Goal: Feedback & Contribution: Leave review/rating

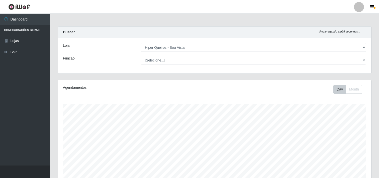
select select "514"
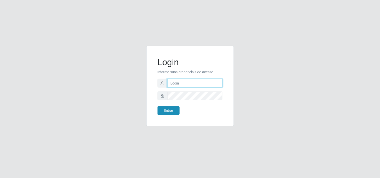
type input "[EMAIL_ADDRESS][DOMAIN_NAME]"
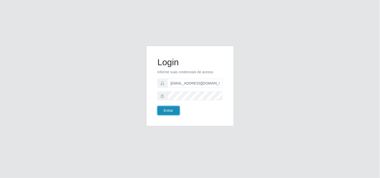
click at [169, 110] on button "Entrar" at bounding box center [169, 110] width 22 height 9
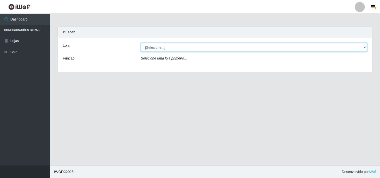
click at [353, 46] on select "[Selecione...] Hiper Queiroz - [GEOGRAPHIC_DATA]" at bounding box center [254, 47] width 226 height 9
select select "514"
click at [141, 43] on select "[Selecione...] Hiper Queiroz - [GEOGRAPHIC_DATA]" at bounding box center [254, 47] width 226 height 9
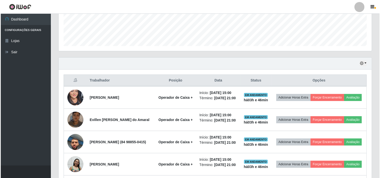
scroll to position [139, 0]
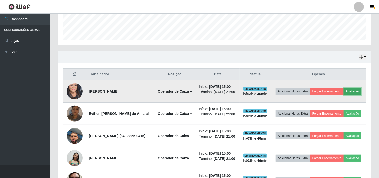
click at [343, 95] on button "Avaliação" at bounding box center [352, 91] width 18 height 7
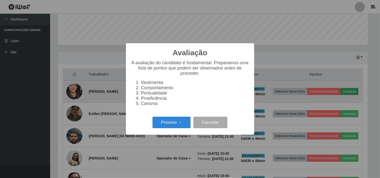
scroll to position [104, 310]
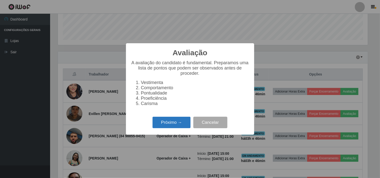
click at [166, 125] on button "Próximo →" at bounding box center [172, 123] width 38 height 12
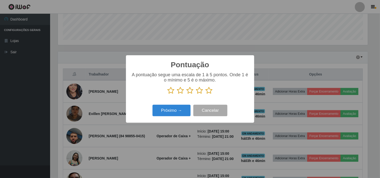
scroll to position [250332, 250126]
click at [210, 92] on icon at bounding box center [209, 91] width 7 height 8
click at [206, 94] on input "radio" at bounding box center [206, 94] width 0 height 0
click at [189, 108] on button "Próximo →" at bounding box center [172, 111] width 38 height 12
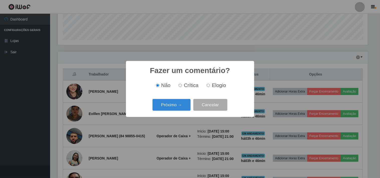
click at [210, 88] on label "Elogio" at bounding box center [215, 86] width 21 height 6
click at [210, 87] on input "Elogio" at bounding box center [208, 85] width 3 height 3
radio input "true"
click at [175, 106] on button "Próximo →" at bounding box center [172, 105] width 38 height 12
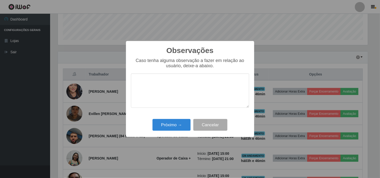
click at [171, 93] on textarea at bounding box center [190, 91] width 118 height 34
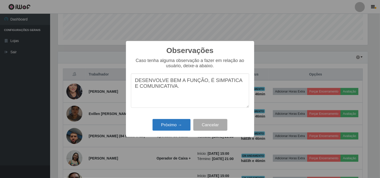
type textarea "DESENVOLVE BEM A FUNÇÃO, É SIMPATICA E COMUNICATIVA."
click at [181, 124] on button "Próximo →" at bounding box center [172, 125] width 38 height 12
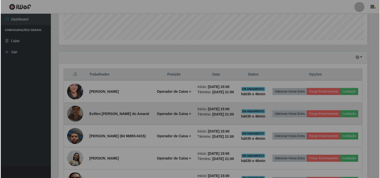
scroll to position [104, 313]
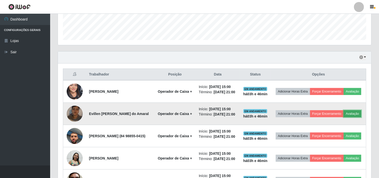
click at [343, 117] on button "Avaliação" at bounding box center [352, 113] width 18 height 7
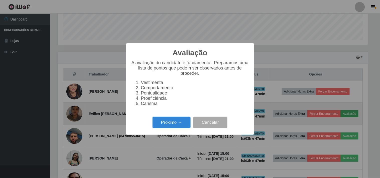
scroll to position [104, 310]
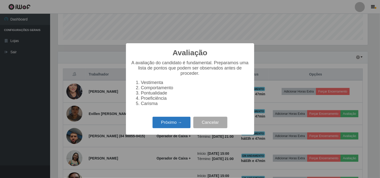
click at [173, 123] on button "Próximo →" at bounding box center [172, 123] width 38 height 12
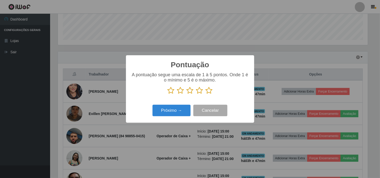
scroll to position [250332, 250126]
click at [211, 90] on icon at bounding box center [209, 91] width 7 height 8
click at [206, 94] on input "radio" at bounding box center [206, 94] width 0 height 0
click at [166, 109] on button "Próximo →" at bounding box center [172, 111] width 38 height 12
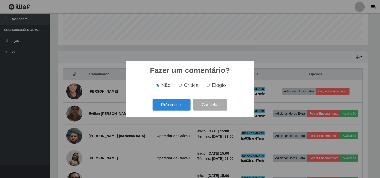
click at [209, 88] on label "Elogio" at bounding box center [215, 86] width 21 height 6
click at [209, 87] on input "Elogio" at bounding box center [208, 85] width 3 height 3
radio input "true"
click at [177, 103] on button "Próximo →" at bounding box center [172, 105] width 38 height 12
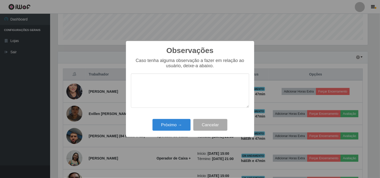
click at [167, 89] on textarea at bounding box center [190, 91] width 118 height 34
type textarea "A"
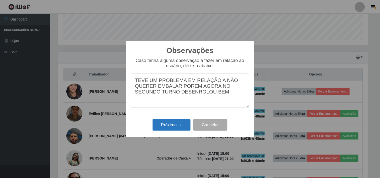
type textarea "TEVE UM PROBLEMA EM RELAÇÃO A NÃO QUERER EMBALAR POREM AGORA NO SEGUNDO TURNO D…"
click at [178, 127] on button "Próximo →" at bounding box center [172, 125] width 38 height 12
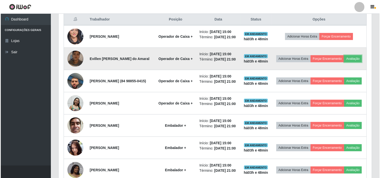
scroll to position [195, 0]
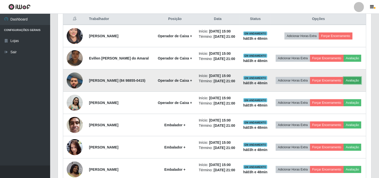
click at [343, 84] on button "Avaliação" at bounding box center [352, 80] width 18 height 7
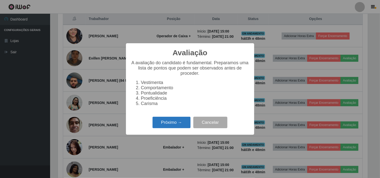
click at [183, 123] on button "Próximo →" at bounding box center [172, 123] width 38 height 12
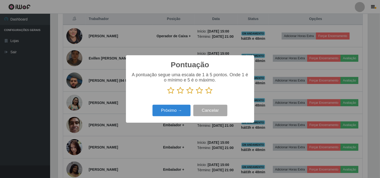
click at [207, 93] on icon at bounding box center [209, 91] width 7 height 8
click at [206, 94] on input "radio" at bounding box center [206, 94] width 0 height 0
click at [174, 108] on button "Próximo →" at bounding box center [172, 111] width 38 height 12
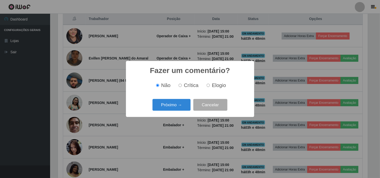
click at [211, 88] on label "Elogio" at bounding box center [215, 86] width 21 height 6
click at [210, 87] on input "Elogio" at bounding box center [208, 85] width 3 height 3
radio input "true"
click at [177, 106] on button "Próximo →" at bounding box center [172, 105] width 38 height 12
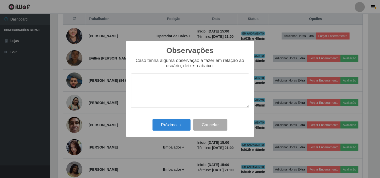
click at [167, 83] on textarea at bounding box center [190, 91] width 118 height 34
type textarea "C"
type textarea "AGIL, CONCENTRADO"
click at [176, 132] on div "Próximo → Cancelar" at bounding box center [190, 125] width 118 height 14
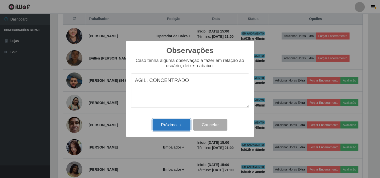
click at [176, 126] on button "Próximo →" at bounding box center [172, 125] width 38 height 12
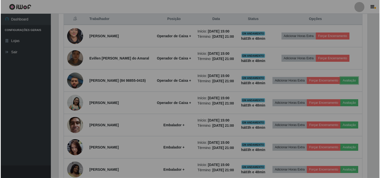
scroll to position [104, 313]
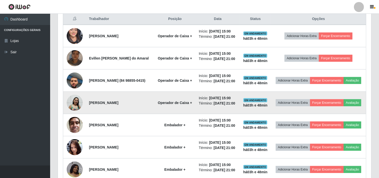
click at [79, 111] on img at bounding box center [75, 103] width 16 height 17
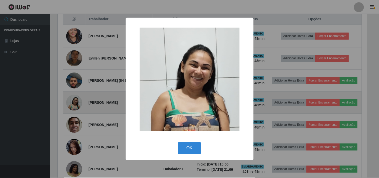
scroll to position [104, 310]
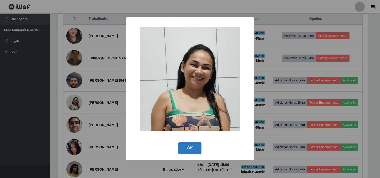
click at [199, 148] on button "OK" at bounding box center [189, 149] width 23 height 12
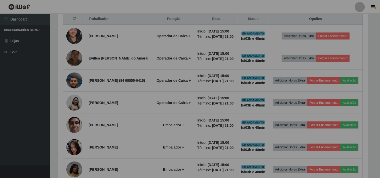
scroll to position [104, 313]
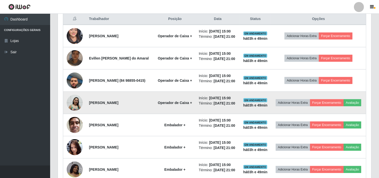
click at [73, 111] on img at bounding box center [75, 103] width 16 height 17
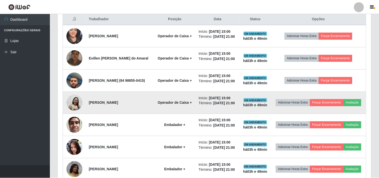
scroll to position [104, 310]
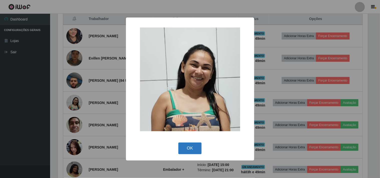
click at [199, 148] on button "OK" at bounding box center [189, 149] width 23 height 12
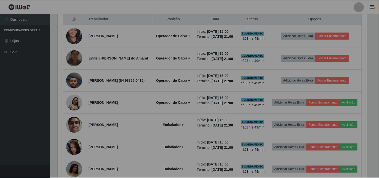
scroll to position [104, 313]
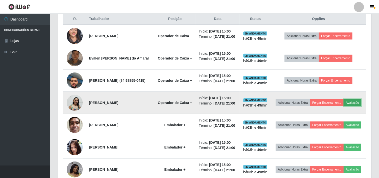
click at [343, 106] on button "Avaliação" at bounding box center [352, 102] width 18 height 7
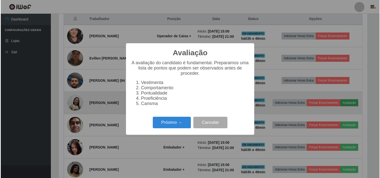
scroll to position [104, 310]
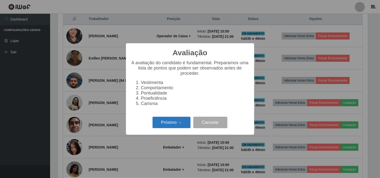
click at [164, 123] on button "Próximo →" at bounding box center [172, 123] width 38 height 12
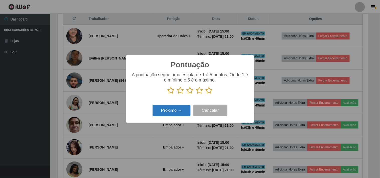
scroll to position [250332, 250126]
click at [209, 94] on icon at bounding box center [209, 91] width 7 height 8
click at [206, 94] on input "radio" at bounding box center [206, 94] width 0 height 0
click at [171, 109] on button "Próximo →" at bounding box center [172, 111] width 38 height 12
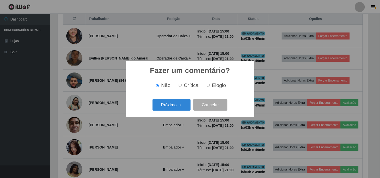
click at [210, 88] on label "Elogio" at bounding box center [215, 86] width 21 height 6
click at [210, 87] on input "Elogio" at bounding box center [208, 85] width 3 height 3
radio input "true"
click at [190, 99] on div "Próximo → Cancelar" at bounding box center [190, 105] width 118 height 14
click at [180, 103] on button "Próximo →" at bounding box center [172, 105] width 38 height 12
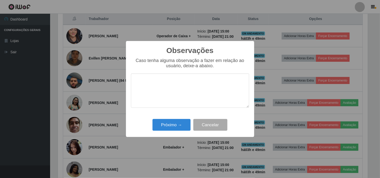
click at [176, 92] on textarea at bounding box center [190, 91] width 118 height 34
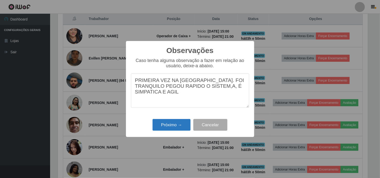
type textarea "PRIMEIRA VEZ NA [GEOGRAPHIC_DATA]. FOI TRANQUILO PEGOU RAPIDO O SISTEM,A, É SIM…"
click at [169, 126] on button "Próximo →" at bounding box center [172, 125] width 38 height 12
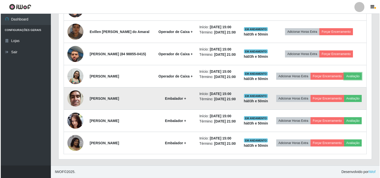
scroll to position [247, 0]
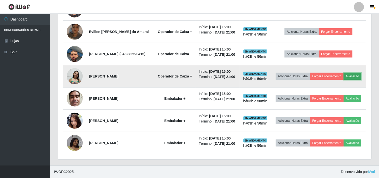
click at [343, 73] on button "Avaliação" at bounding box center [352, 76] width 18 height 7
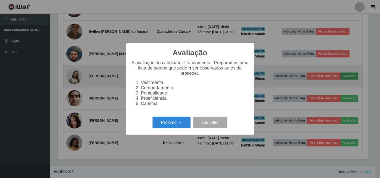
scroll to position [104, 310]
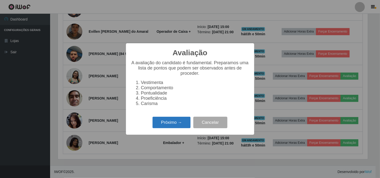
click at [179, 120] on button "Próximo →" at bounding box center [172, 123] width 38 height 12
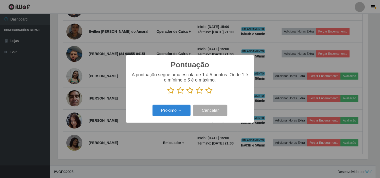
scroll to position [250332, 250126]
click at [211, 89] on icon at bounding box center [209, 91] width 7 height 8
click at [206, 94] on input "radio" at bounding box center [206, 94] width 0 height 0
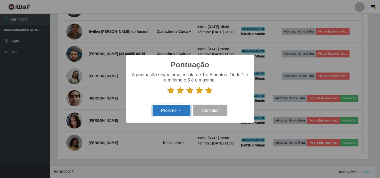
click at [179, 114] on button "Próximo →" at bounding box center [172, 111] width 38 height 12
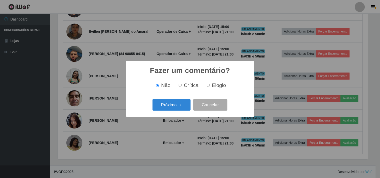
drag, startPoint x: 224, startPoint y: 89, endPoint x: 216, endPoint y: 89, distance: 7.8
click at [223, 89] on div "Não Crítica Elogio" at bounding box center [190, 85] width 118 height 15
click at [207, 86] on input "Elogio" at bounding box center [208, 85] width 3 height 3
radio input "true"
click at [176, 112] on div "Próximo → Cancelar" at bounding box center [190, 105] width 118 height 14
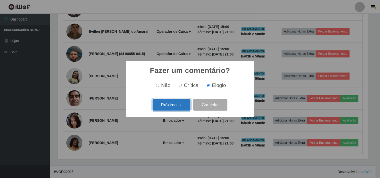
click at [178, 106] on button "Próximo →" at bounding box center [172, 105] width 38 height 12
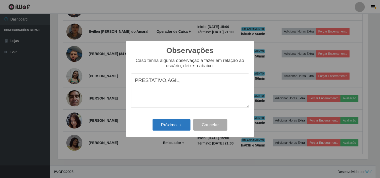
type textarea "PRESTATIVO,AGIL,"
click at [179, 126] on button "Próximo →" at bounding box center [172, 125] width 38 height 12
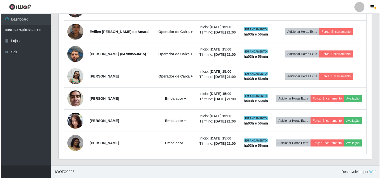
scroll to position [104, 313]
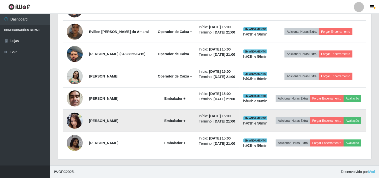
click at [72, 114] on img at bounding box center [75, 121] width 16 height 36
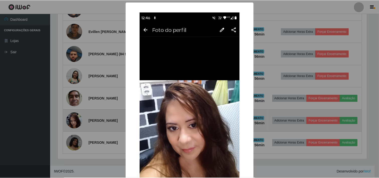
scroll to position [104, 310]
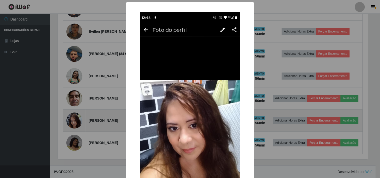
click at [72, 114] on div "× OK Cancel" at bounding box center [190, 89] width 380 height 178
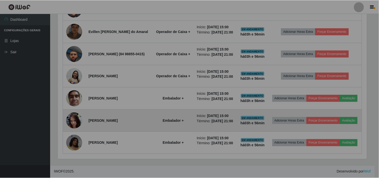
scroll to position [104, 313]
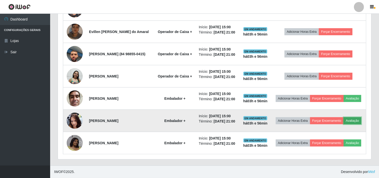
click at [343, 119] on button "Avaliação" at bounding box center [352, 120] width 18 height 7
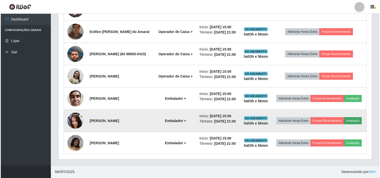
scroll to position [104, 310]
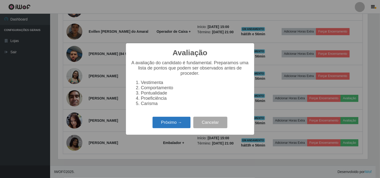
click at [183, 129] on button "Próximo →" at bounding box center [172, 123] width 38 height 12
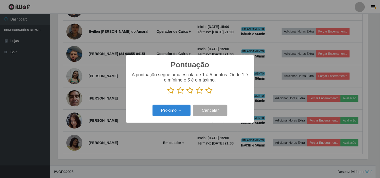
scroll to position [250332, 250126]
click at [209, 93] on icon at bounding box center [209, 91] width 7 height 8
click at [206, 94] on input "radio" at bounding box center [206, 94] width 0 height 0
click at [176, 116] on button "Próximo →" at bounding box center [172, 111] width 38 height 12
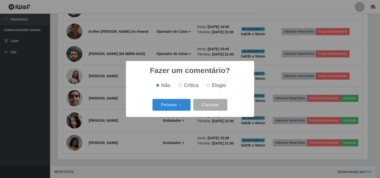
click at [220, 87] on span "Elogio" at bounding box center [219, 86] width 14 height 6
click at [210, 87] on input "Elogio" at bounding box center [208, 85] width 3 height 3
radio input "true"
click at [173, 109] on button "Próximo →" at bounding box center [172, 105] width 38 height 12
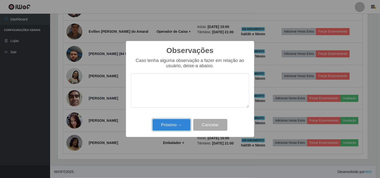
click at [174, 126] on button "Próximo →" at bounding box center [172, 125] width 38 height 12
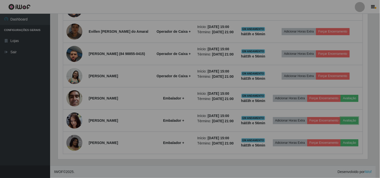
scroll to position [104, 313]
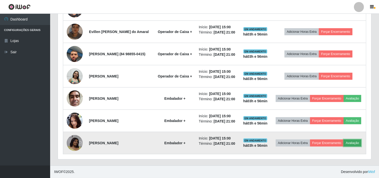
click at [343, 147] on button "Avaliação" at bounding box center [352, 143] width 18 height 7
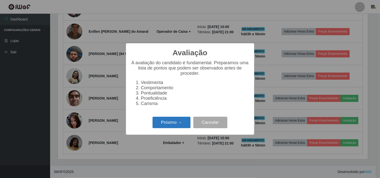
click at [174, 122] on button "Próximo →" at bounding box center [172, 123] width 38 height 12
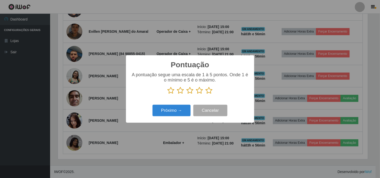
scroll to position [250332, 250126]
click at [206, 92] on icon at bounding box center [209, 91] width 7 height 8
click at [206, 94] on input "radio" at bounding box center [206, 94] width 0 height 0
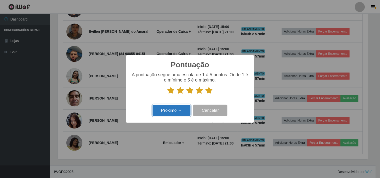
click at [175, 108] on button "Próximo →" at bounding box center [172, 111] width 38 height 12
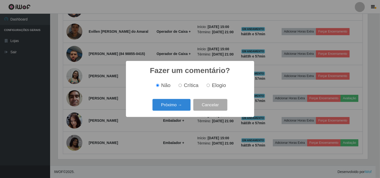
click at [211, 88] on label "Elogio" at bounding box center [215, 86] width 21 height 6
click at [210, 87] on input "Elogio" at bounding box center [208, 85] width 3 height 3
radio input "true"
click at [186, 107] on button "Próximo →" at bounding box center [172, 105] width 38 height 12
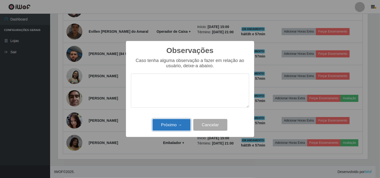
click at [176, 125] on button "Próximo →" at bounding box center [172, 125] width 38 height 12
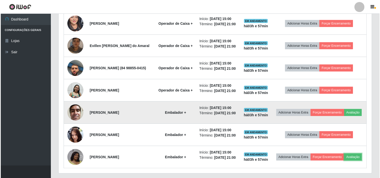
scroll to position [247, 0]
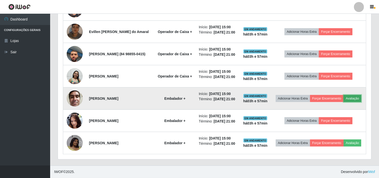
click at [343, 95] on button "Avaliação" at bounding box center [352, 98] width 18 height 7
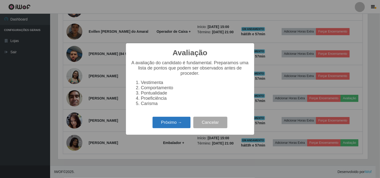
click at [180, 126] on button "Próximo →" at bounding box center [172, 123] width 38 height 12
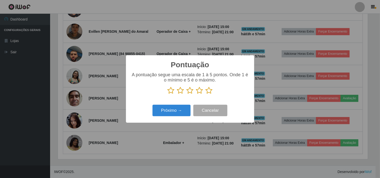
scroll to position [250332, 250126]
click at [210, 92] on icon at bounding box center [209, 91] width 7 height 8
click at [206, 94] on input "radio" at bounding box center [206, 94] width 0 height 0
click at [174, 113] on button "Próximo →" at bounding box center [172, 111] width 38 height 12
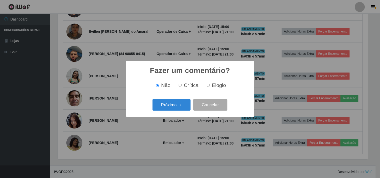
click at [209, 86] on input "Elogio" at bounding box center [208, 85] width 3 height 3
radio input "true"
click at [176, 106] on button "Próximo →" at bounding box center [172, 105] width 38 height 12
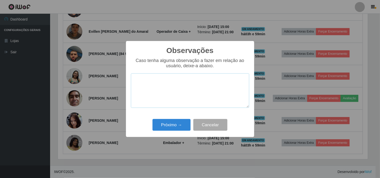
click at [162, 84] on textarea at bounding box center [190, 91] width 118 height 34
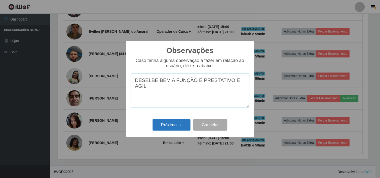
type textarea "DESELBE BEM A FUNÇÃO É PRESTATIVO E AGIL"
click at [174, 129] on button "Próximo →" at bounding box center [172, 125] width 38 height 12
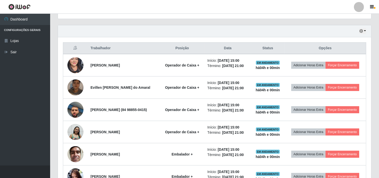
scroll to position [167, 0]
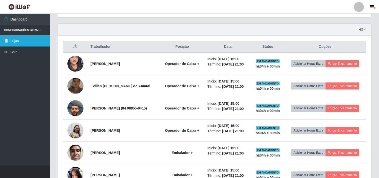
click at [41, 36] on link "Lojas" at bounding box center [25, 40] width 50 height 11
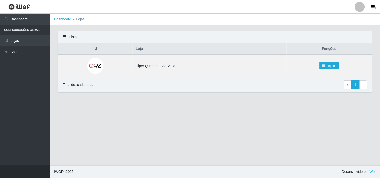
click at [42, 29] on li "Configurações Gerais" at bounding box center [25, 30] width 50 height 10
click at [28, 19] on link "Dashboard" at bounding box center [25, 19] width 50 height 11
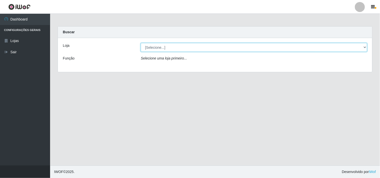
click at [341, 50] on select "[Selecione...] Hiper Queiroz - [GEOGRAPHIC_DATA]" at bounding box center [254, 47] width 226 height 9
select select "514"
click at [141, 43] on select "[Selecione...] Hiper Queiroz - [GEOGRAPHIC_DATA]" at bounding box center [254, 47] width 226 height 9
